Goal: Task Accomplishment & Management: Use online tool/utility

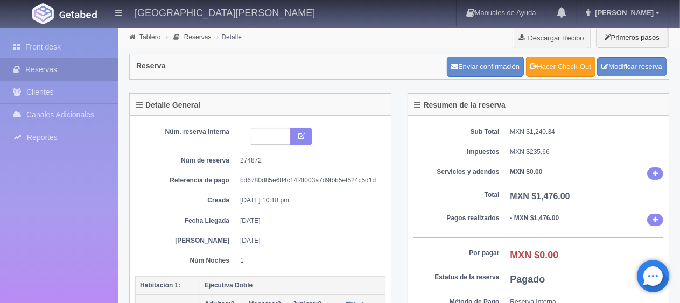
click at [567, 69] on link "Hacer Check-Out" at bounding box center [560, 67] width 69 height 20
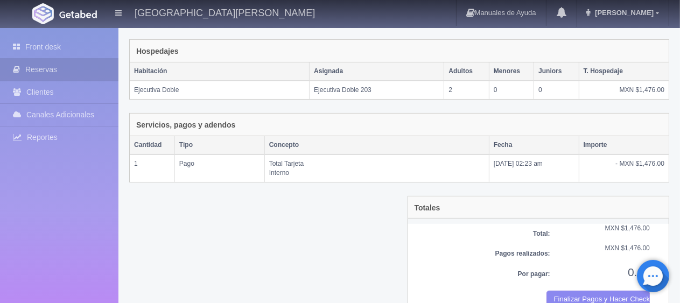
scroll to position [182, 0]
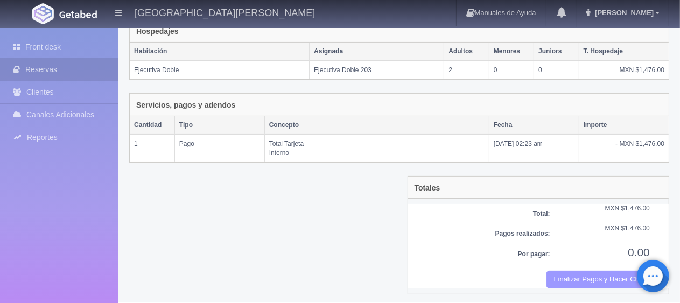
click at [570, 274] on button "Finalizar Pagos y Hacer Checkout" at bounding box center [598, 280] width 103 height 18
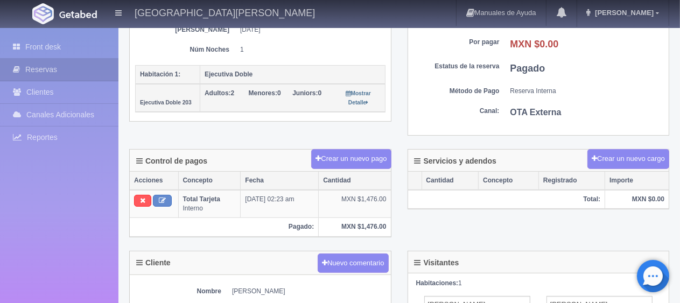
scroll to position [157, 0]
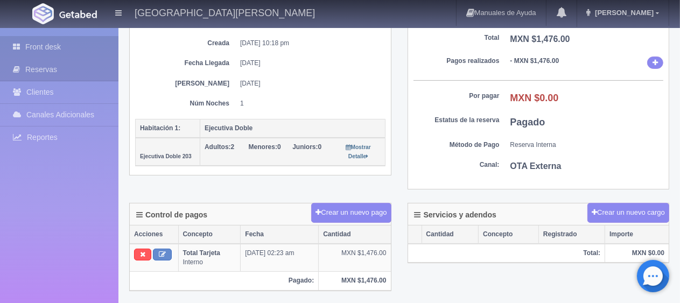
click at [51, 43] on link "Front desk" at bounding box center [59, 47] width 119 height 22
